Goal: Information Seeking & Learning: Find specific page/section

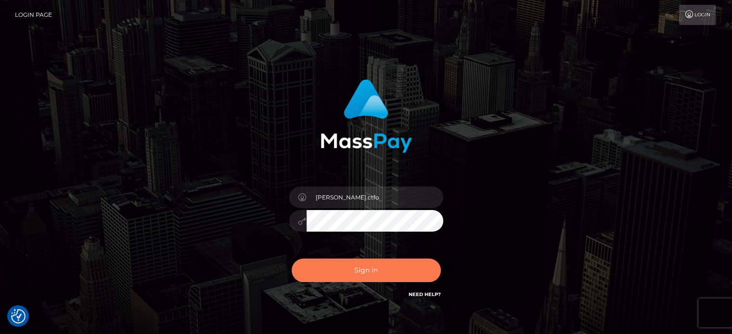
drag, startPoint x: 0, startPoint y: 0, endPoint x: 371, endPoint y: 268, distance: 457.5
click at [371, 268] on button "Sign in" at bounding box center [366, 271] width 149 height 24
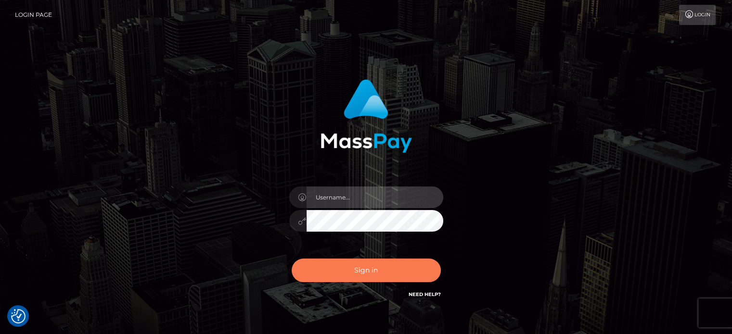
type input "letticia.ctfo"
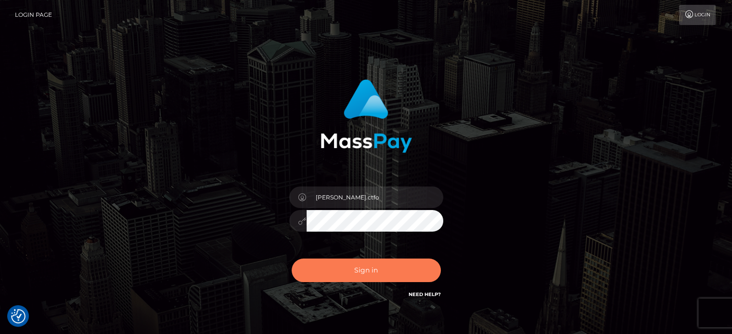
click at [376, 277] on button "Sign in" at bounding box center [366, 271] width 149 height 24
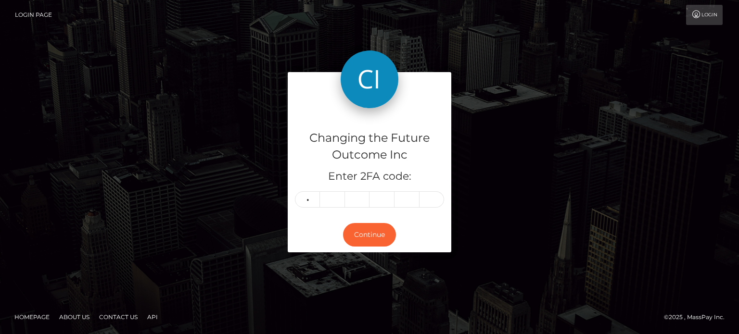
type input "7"
type input "5"
type input "4"
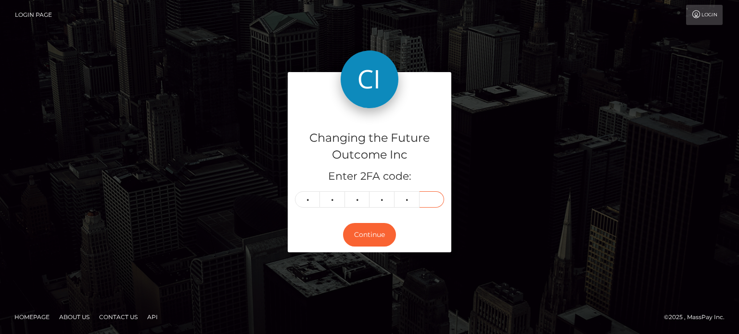
type input "2"
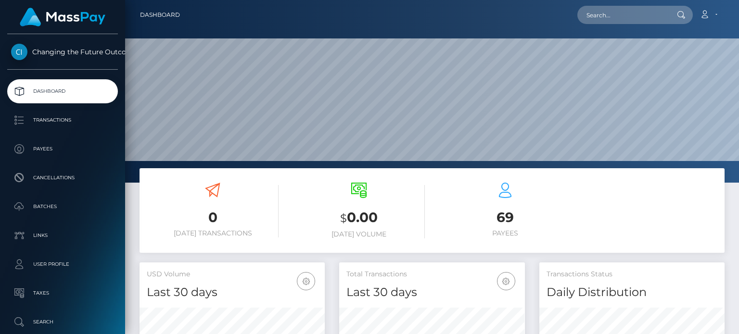
scroll to position [170, 185]
click at [583, 15] on input "text" at bounding box center [622, 15] width 90 height 18
paste input "Julita"
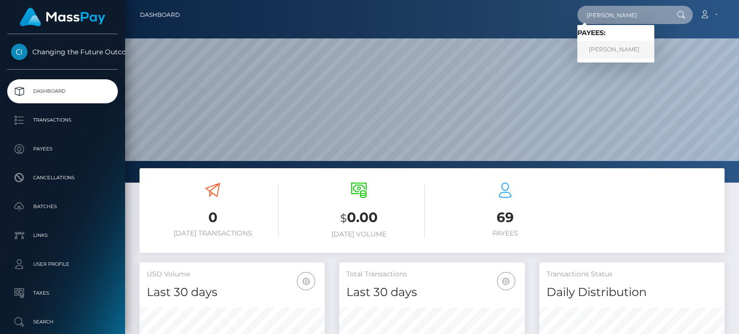
type input "Julita"
click at [612, 48] on link "Julita Szóstek" at bounding box center [615, 50] width 77 height 18
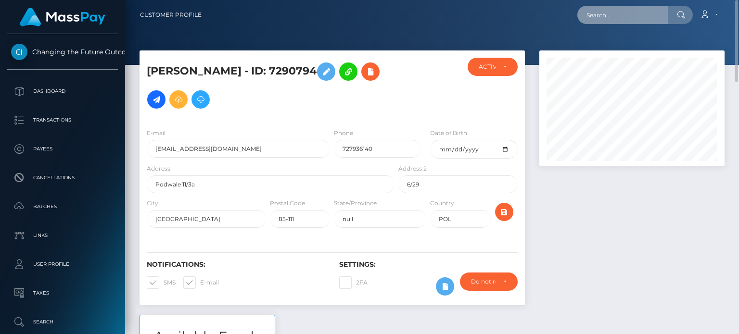
click at [629, 11] on input "text" at bounding box center [622, 15] width 90 height 18
paste input "Maciej"
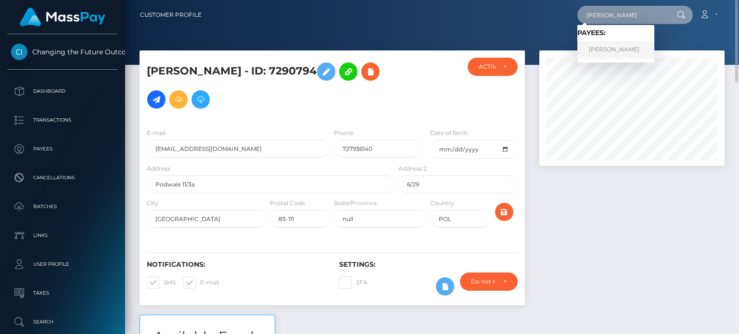
type input "Maciej"
click at [624, 45] on link "Maciej Kucharski" at bounding box center [615, 50] width 77 height 18
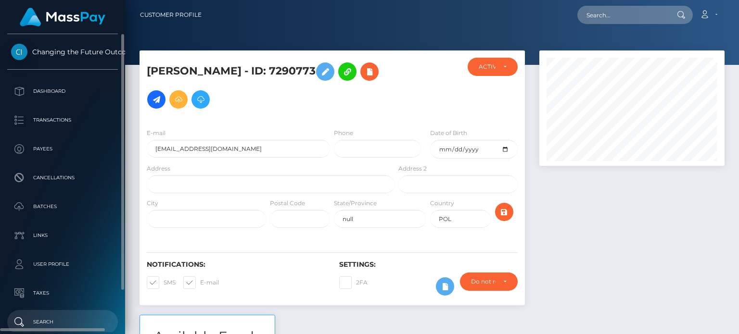
scroll to position [50, 0]
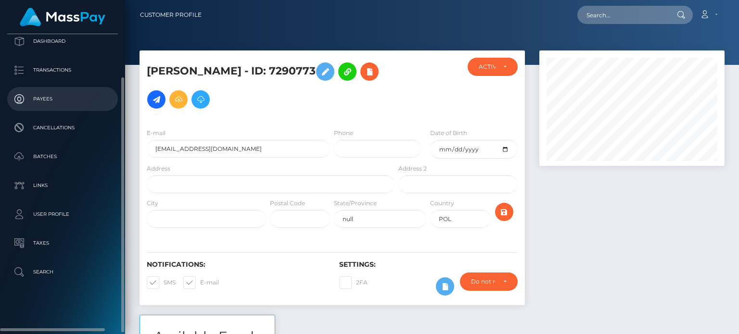
click at [36, 102] on p "Payees" at bounding box center [62, 99] width 103 height 14
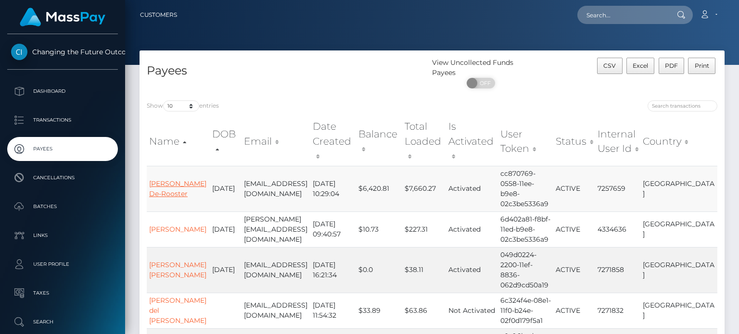
click at [163, 180] on link "[PERSON_NAME] De-Rooster" at bounding box center [177, 189] width 57 height 19
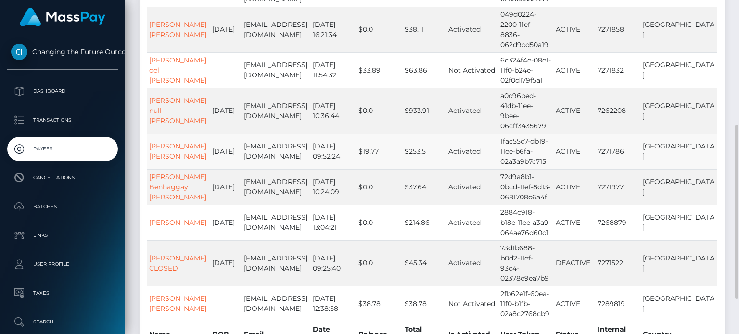
scroll to position [308, 0]
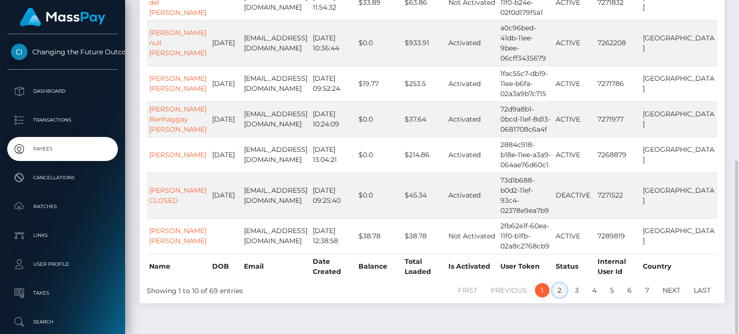
click at [557, 283] on link "2" at bounding box center [559, 290] width 14 height 14
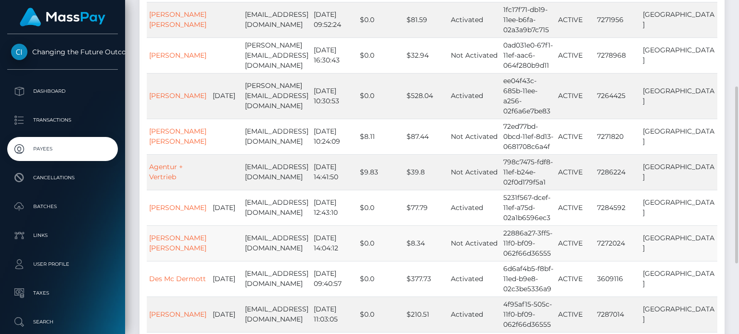
scroll to position [116, 0]
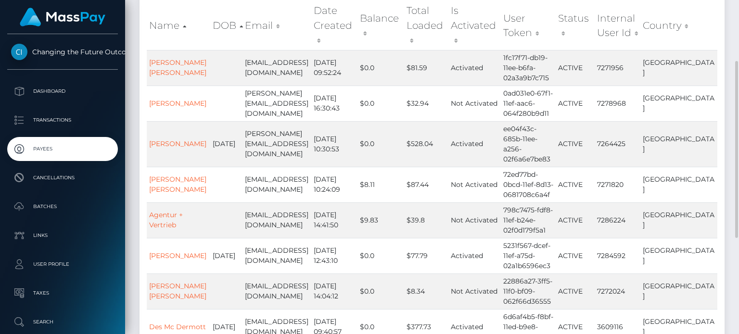
click at [333, 19] on th "Date Created" at bounding box center [334, 25] width 46 height 49
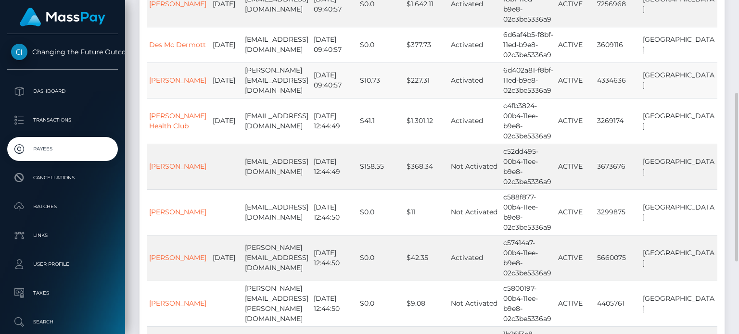
scroll to position [89, 0]
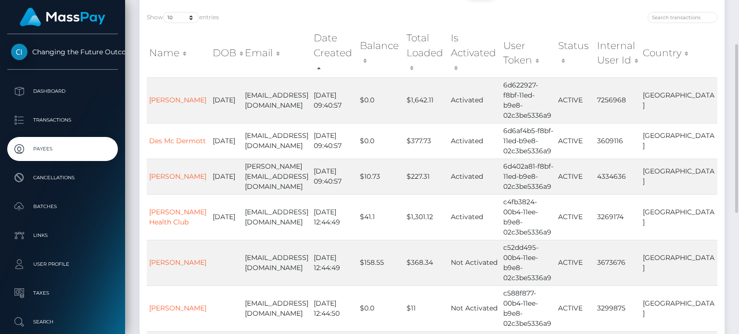
click at [326, 52] on th "Date Created" at bounding box center [334, 52] width 46 height 49
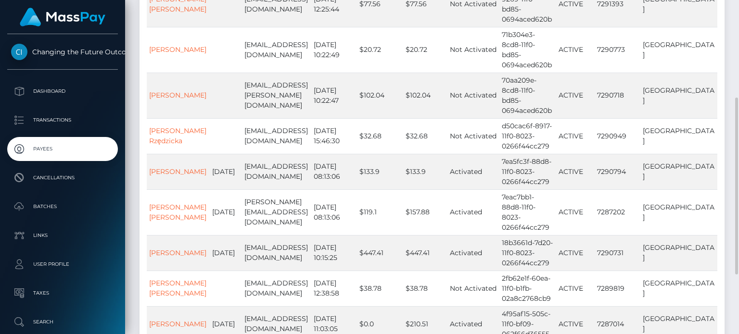
scroll to position [281, 0]
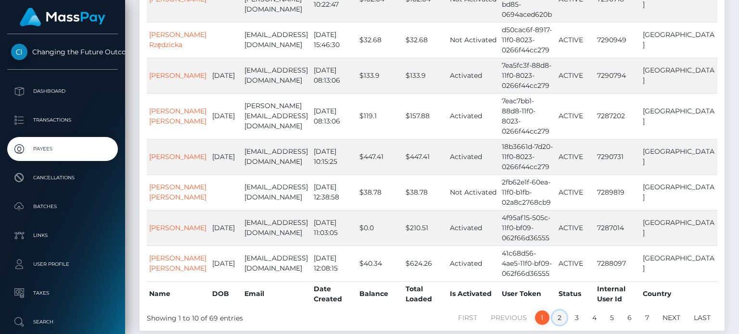
click at [557, 311] on link "2" at bounding box center [559, 318] width 14 height 14
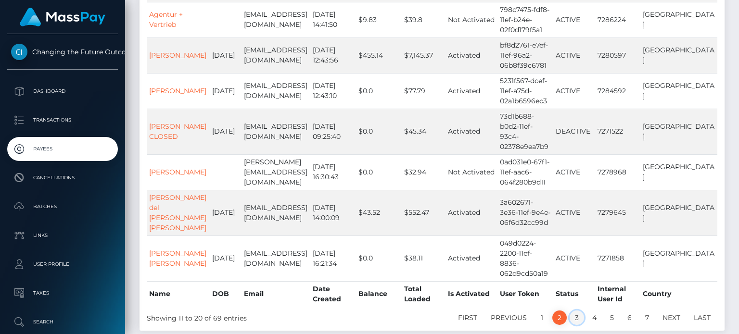
click at [579, 311] on link "3" at bounding box center [577, 318] width 14 height 14
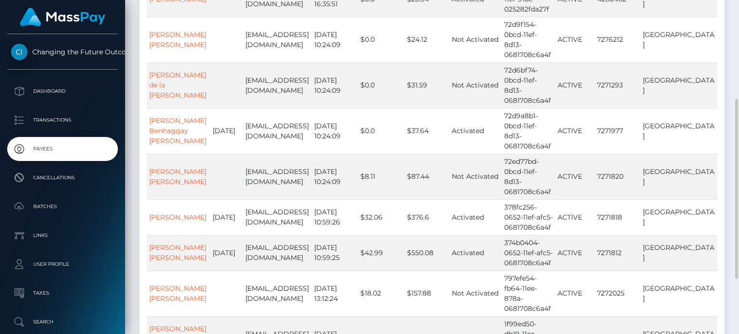
scroll to position [289, 0]
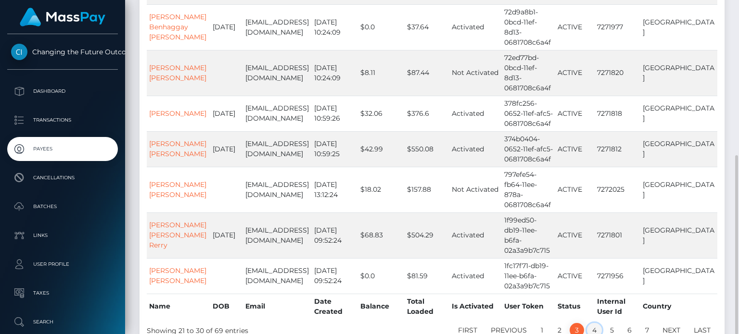
click at [595, 323] on link "4" at bounding box center [594, 330] width 15 height 14
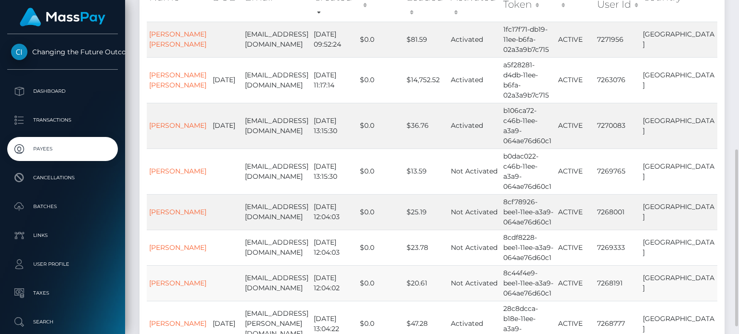
scroll to position [298, 0]
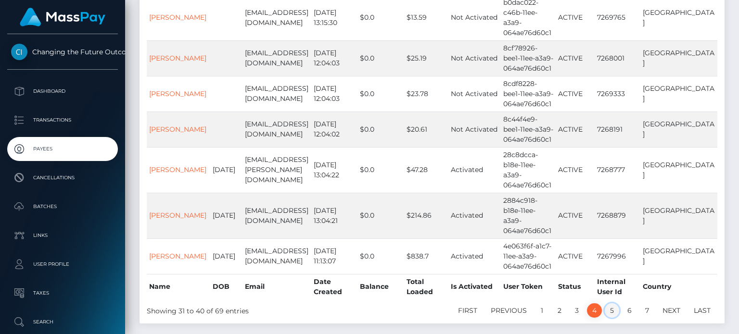
click at [611, 304] on link "5" at bounding box center [612, 311] width 14 height 14
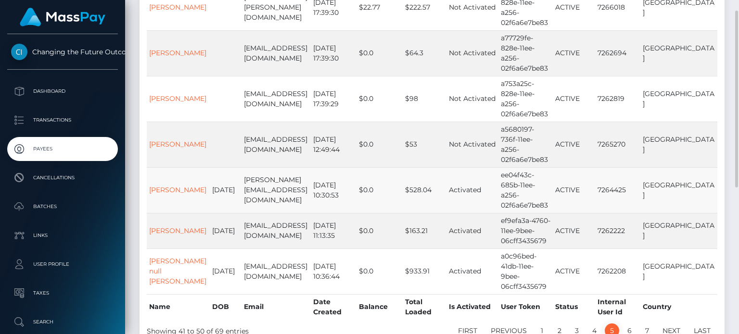
scroll to position [202, 0]
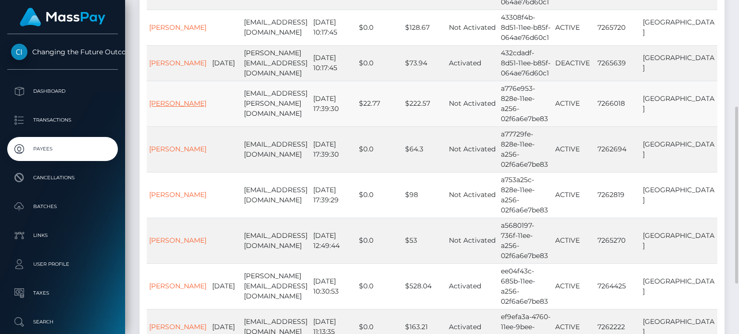
click at [161, 99] on link "[PERSON_NAME]" at bounding box center [177, 103] width 57 height 9
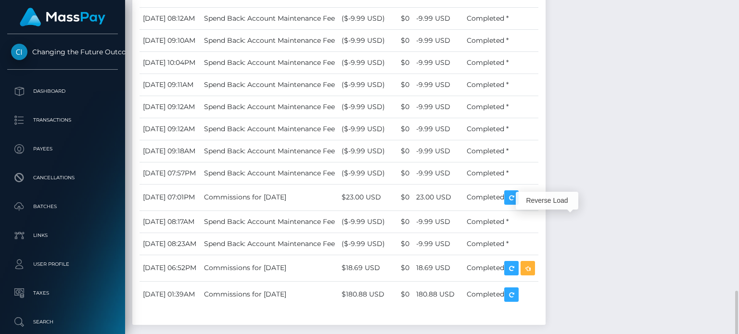
scroll to position [115, 185]
